Goal: Task Accomplishment & Management: Use online tool/utility

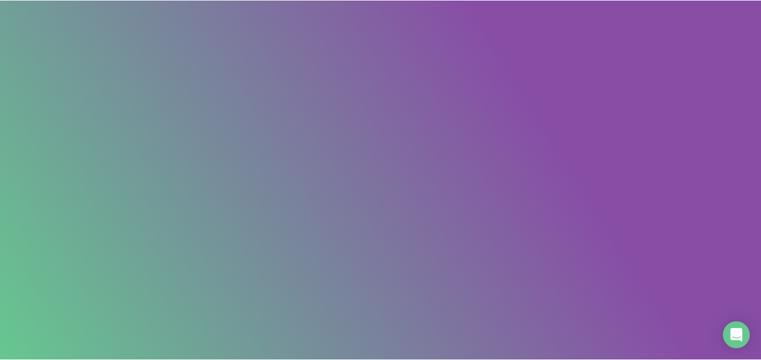
click at [329, 186] on input "text" at bounding box center [372, 190] width 348 height 18
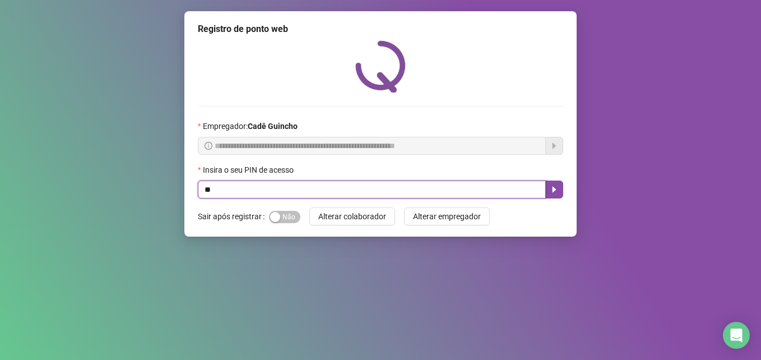
type input "*"
type input "*****"
click at [553, 192] on icon "caret-right" at bounding box center [555, 190] width 4 height 6
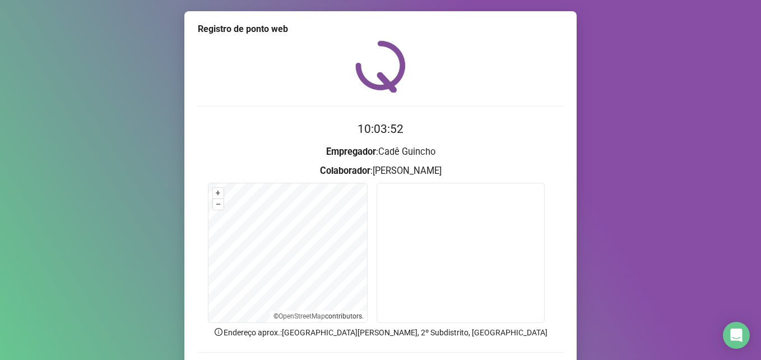
scroll to position [78, 0]
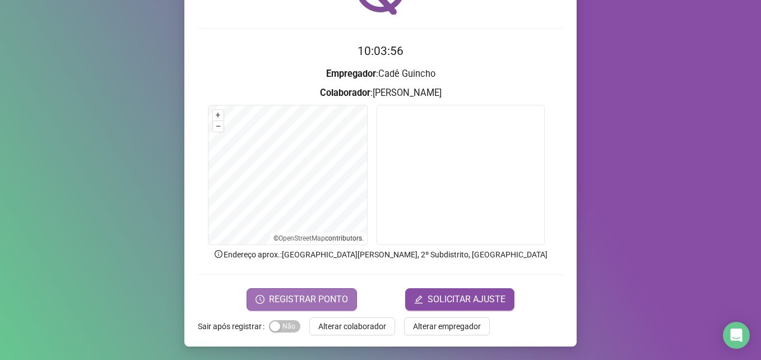
click at [324, 297] on span "REGISTRAR PONTO" at bounding box center [308, 299] width 79 height 13
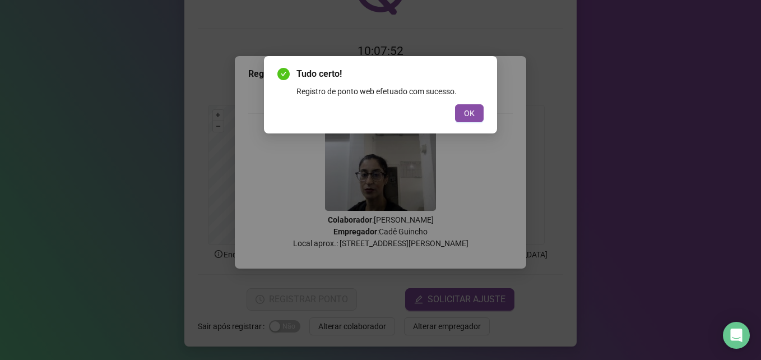
drag, startPoint x: 727, startPoint y: 167, endPoint x: 738, endPoint y: 133, distance: 35.5
click at [727, 167] on div "Tudo certo! Registro de ponto web efetuado com sucesso. OK" at bounding box center [380, 180] width 761 height 360
